Goal: Task Accomplishment & Management: Manage account settings

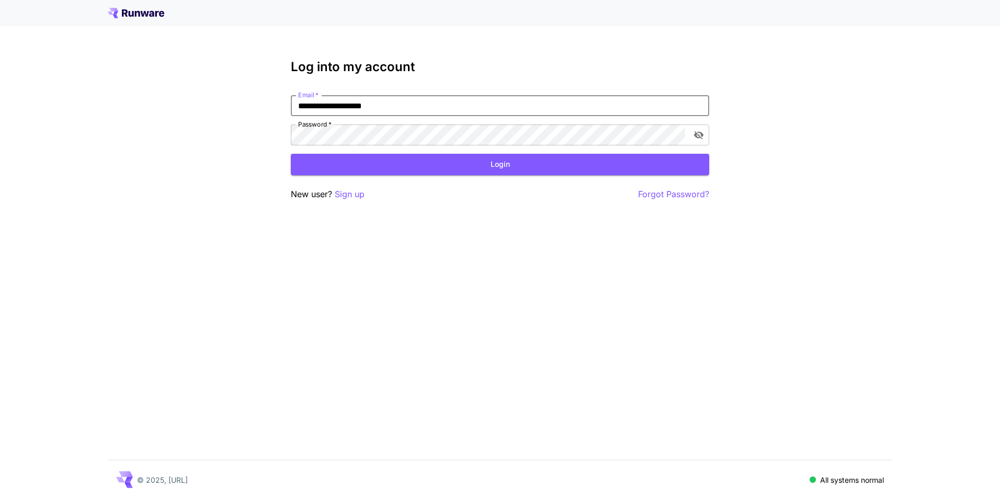
type input "**********"
click button "Login" at bounding box center [500, 164] width 419 height 21
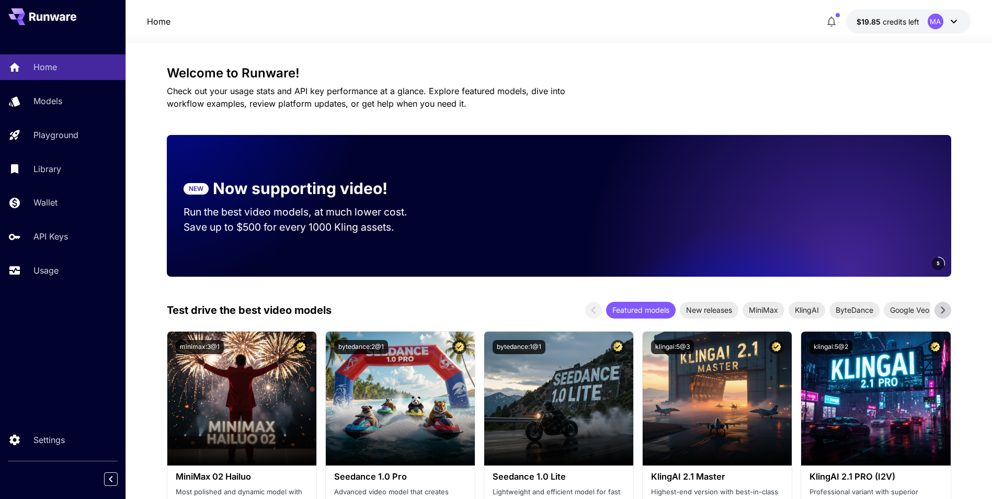
drag, startPoint x: 863, startPoint y: 76, endPoint x: 736, endPoint y: 75, distance: 127.1
click at [736, 75] on h3 "Welcome to Runware!" at bounding box center [559, 73] width 785 height 15
click at [955, 22] on icon at bounding box center [954, 22] width 6 height 4
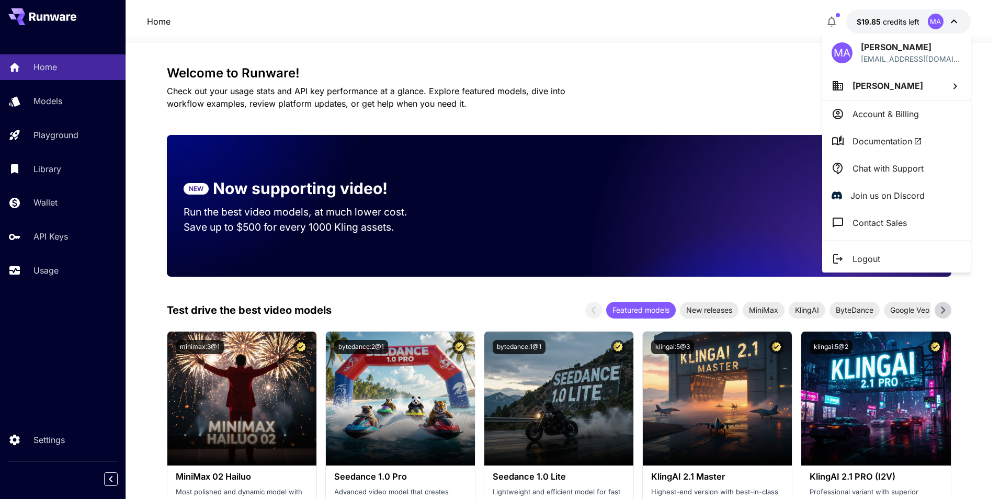
click at [616, 38] on div at bounding box center [500, 249] width 1000 height 499
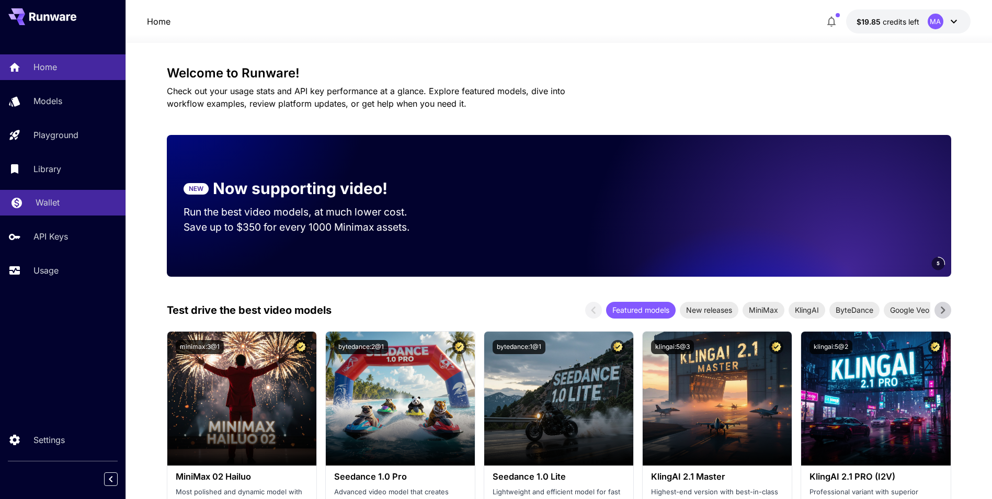
click at [50, 196] on link "Wallet" at bounding box center [63, 203] width 126 height 26
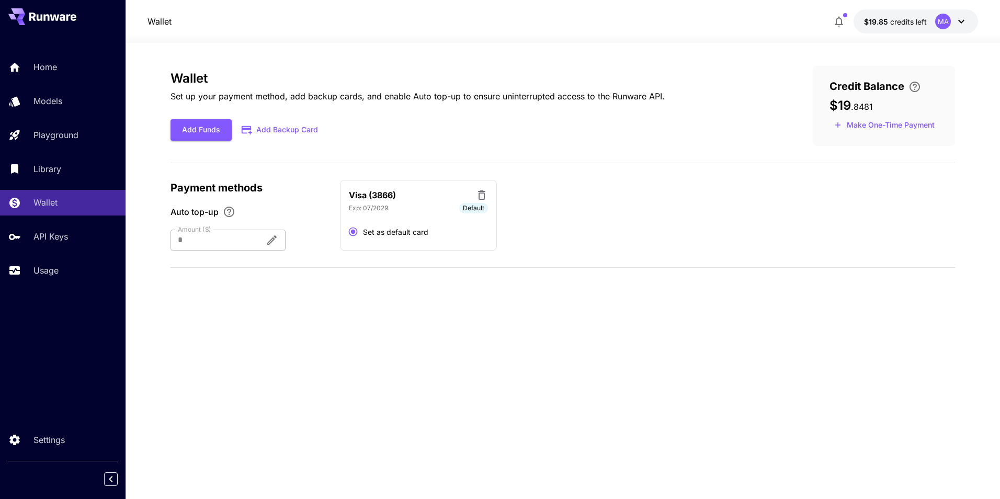
drag, startPoint x: 750, startPoint y: 326, endPoint x: 631, endPoint y: 345, distance: 119.7
click at [631, 345] on div "Wallet Set up your payment method, add backup cards, and enable Auto top-up to …" at bounding box center [563, 271] width 785 height 410
drag, startPoint x: 631, startPoint y: 345, endPoint x: 470, endPoint y: 348, distance: 161.7
click at [470, 348] on div "Wallet Set up your payment method, add backup cards, and enable Auto top-up to …" at bounding box center [563, 271] width 785 height 410
